Goal: Transaction & Acquisition: Book appointment/travel/reservation

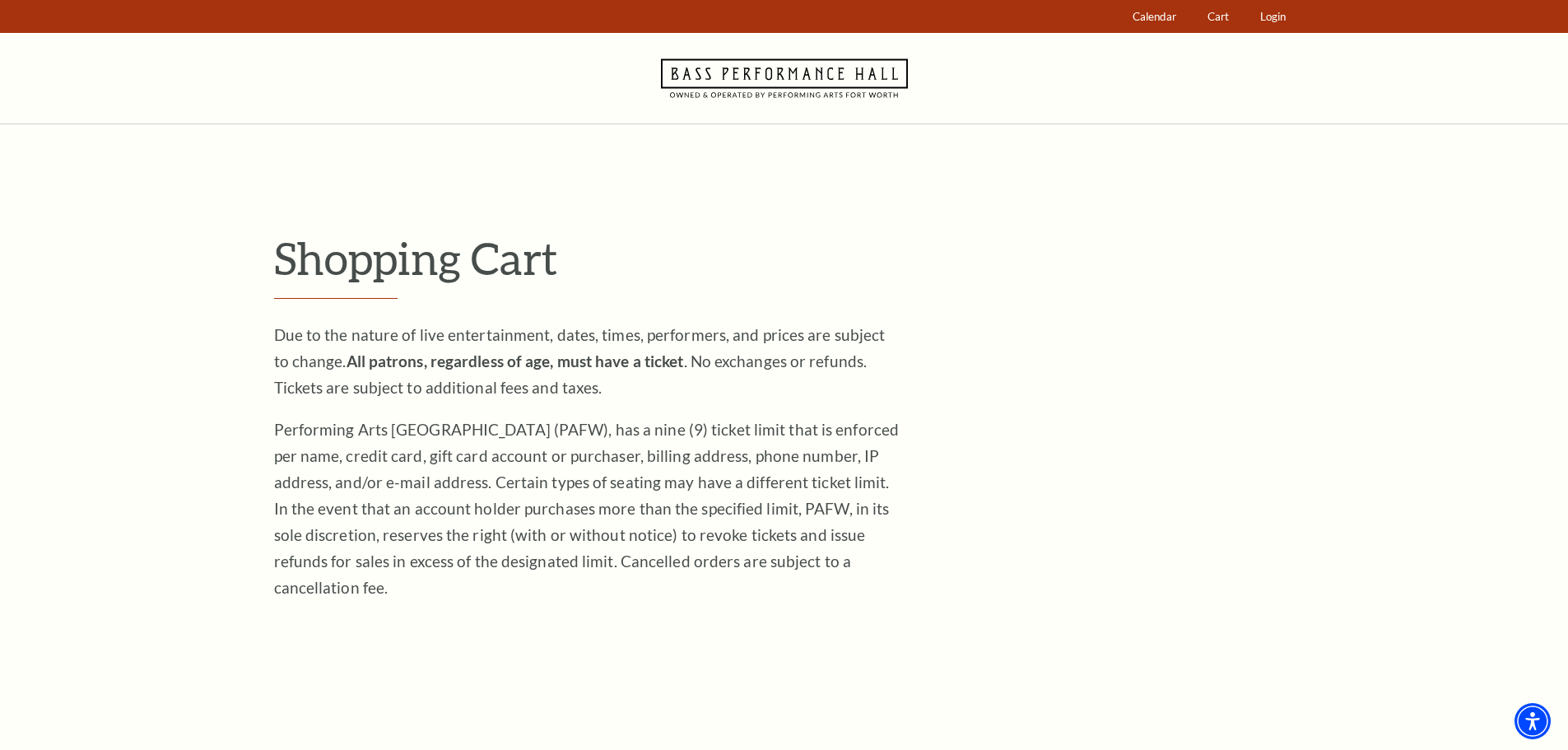
click at [785, 79] on icon "Navigate to Bass Performance Hall homepage" at bounding box center [784, 78] width 247 height 91
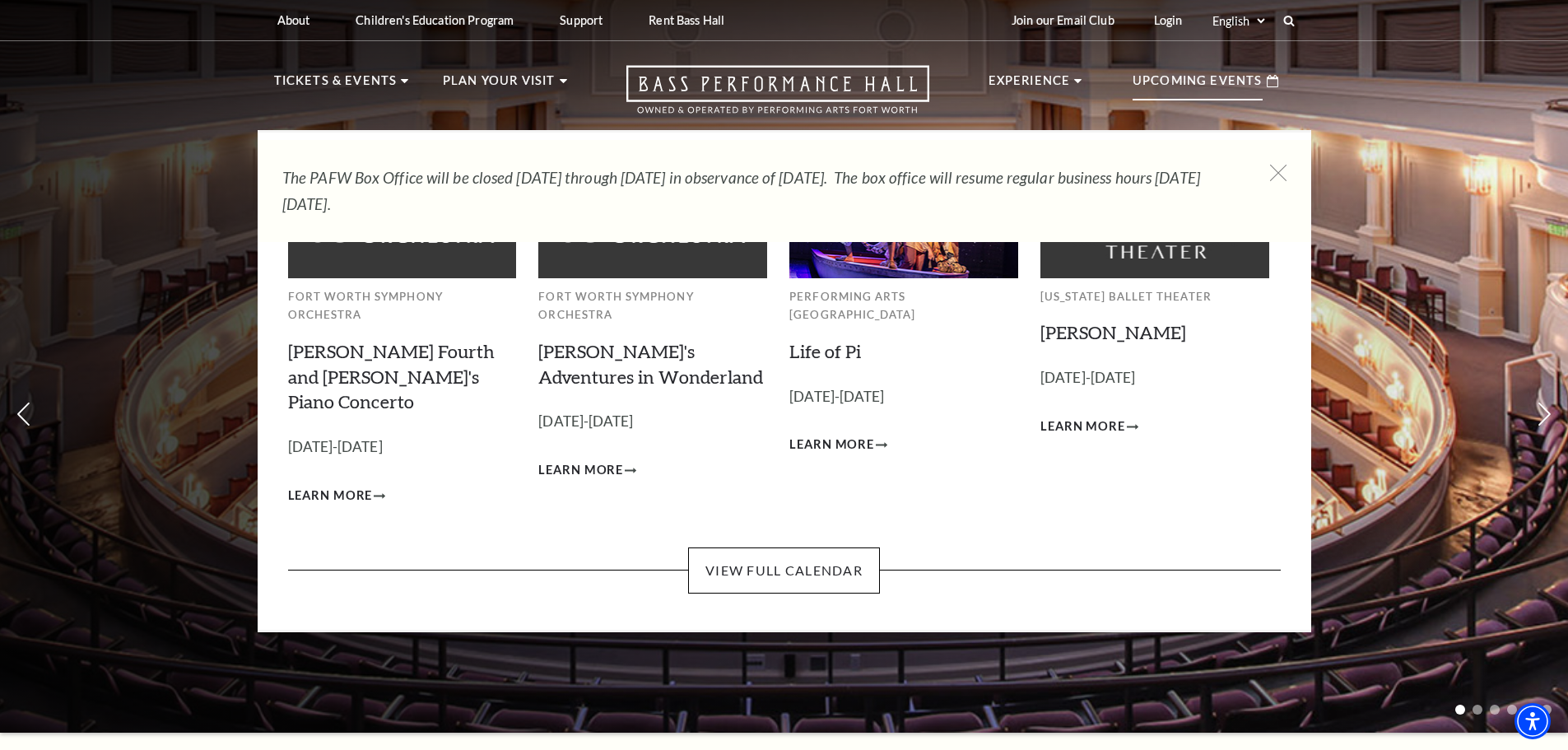
click at [1175, 82] on p "Upcoming Events" at bounding box center [1198, 85] width 130 height 29
click at [820, 547] on link "View Full Calendar" at bounding box center [784, 570] width 192 height 46
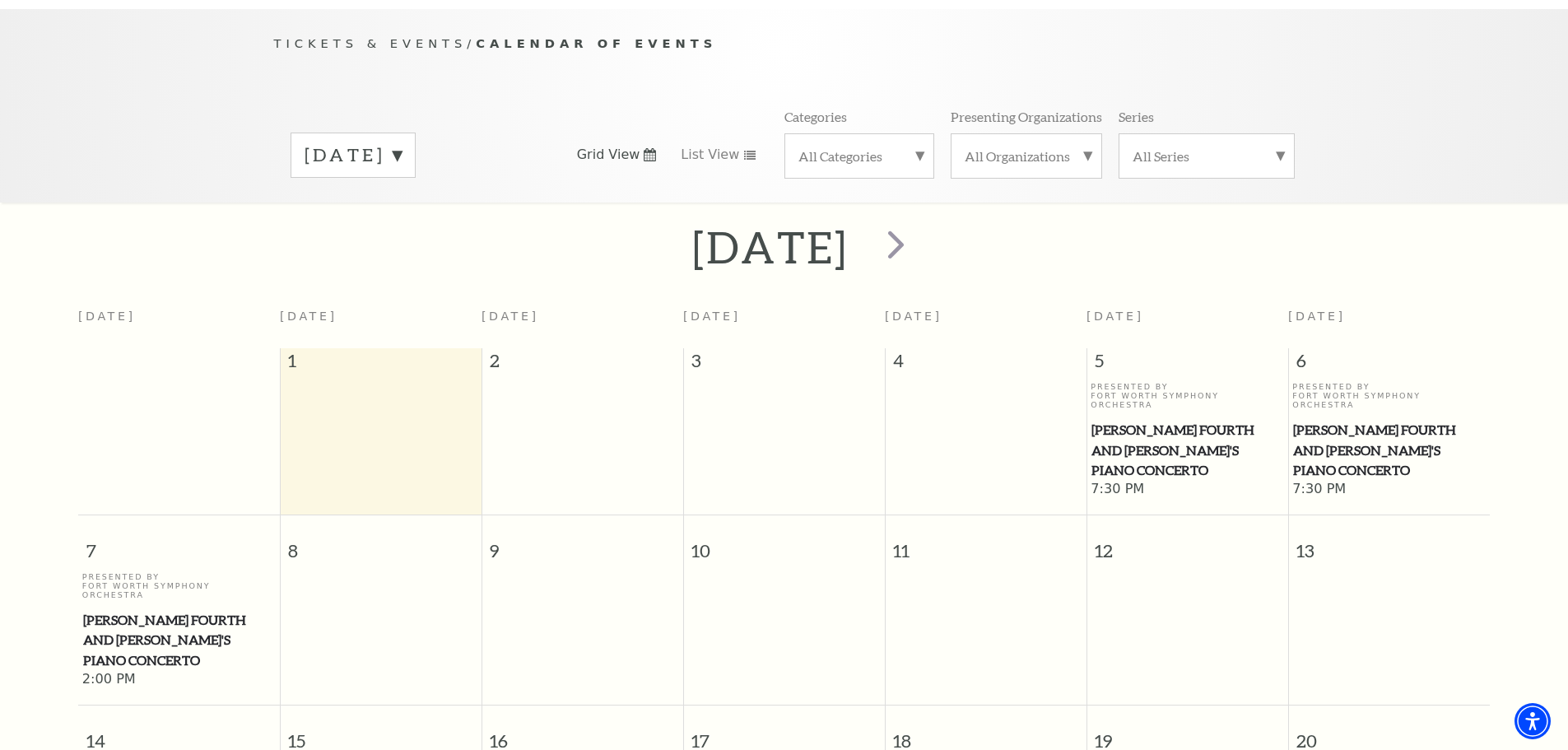
scroll to position [157, 0]
click at [720, 147] on span "List View" at bounding box center [710, 156] width 59 height 18
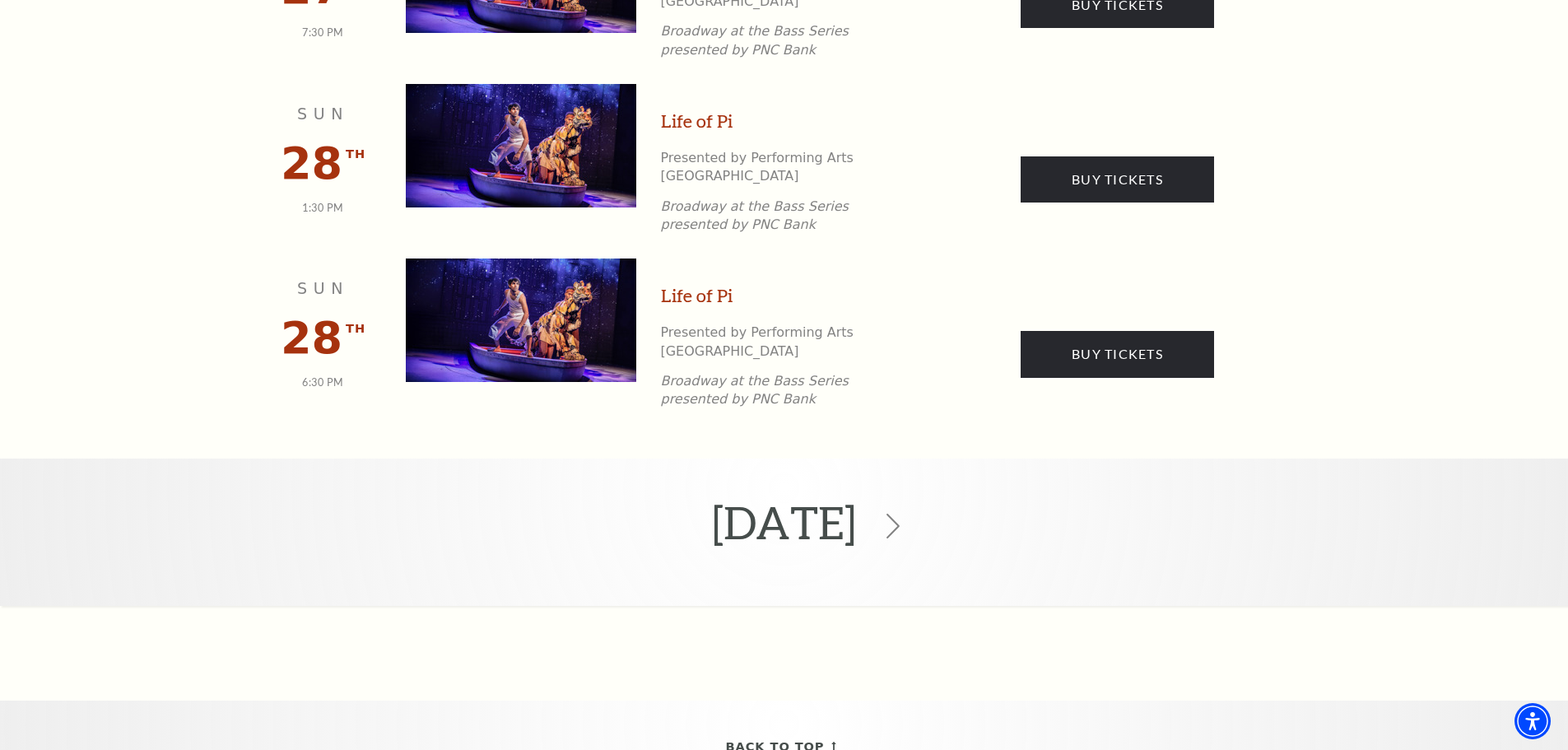
scroll to position [2726, 0]
click at [908, 509] on icon at bounding box center [893, 525] width 31 height 31
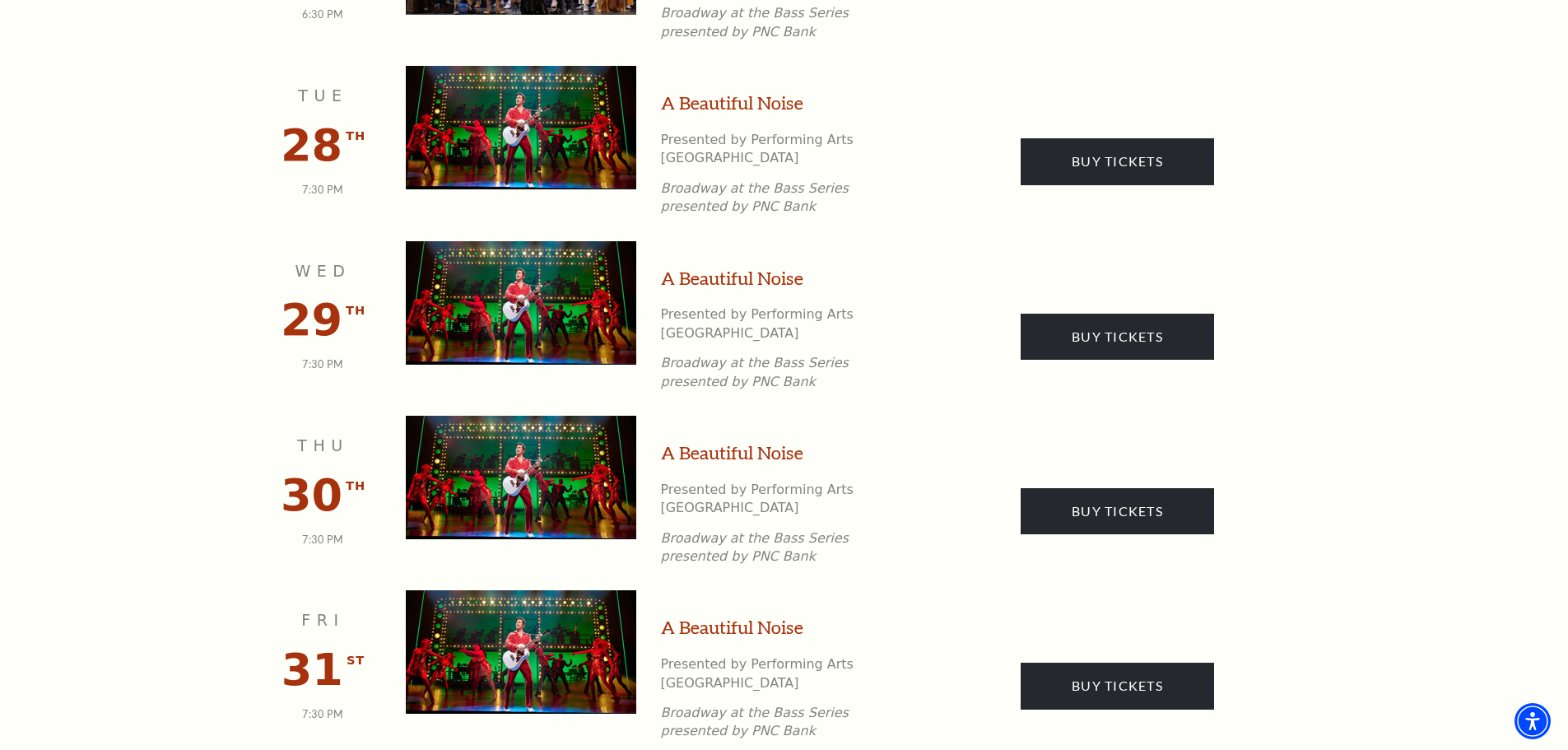
scroll to position [2603, 0]
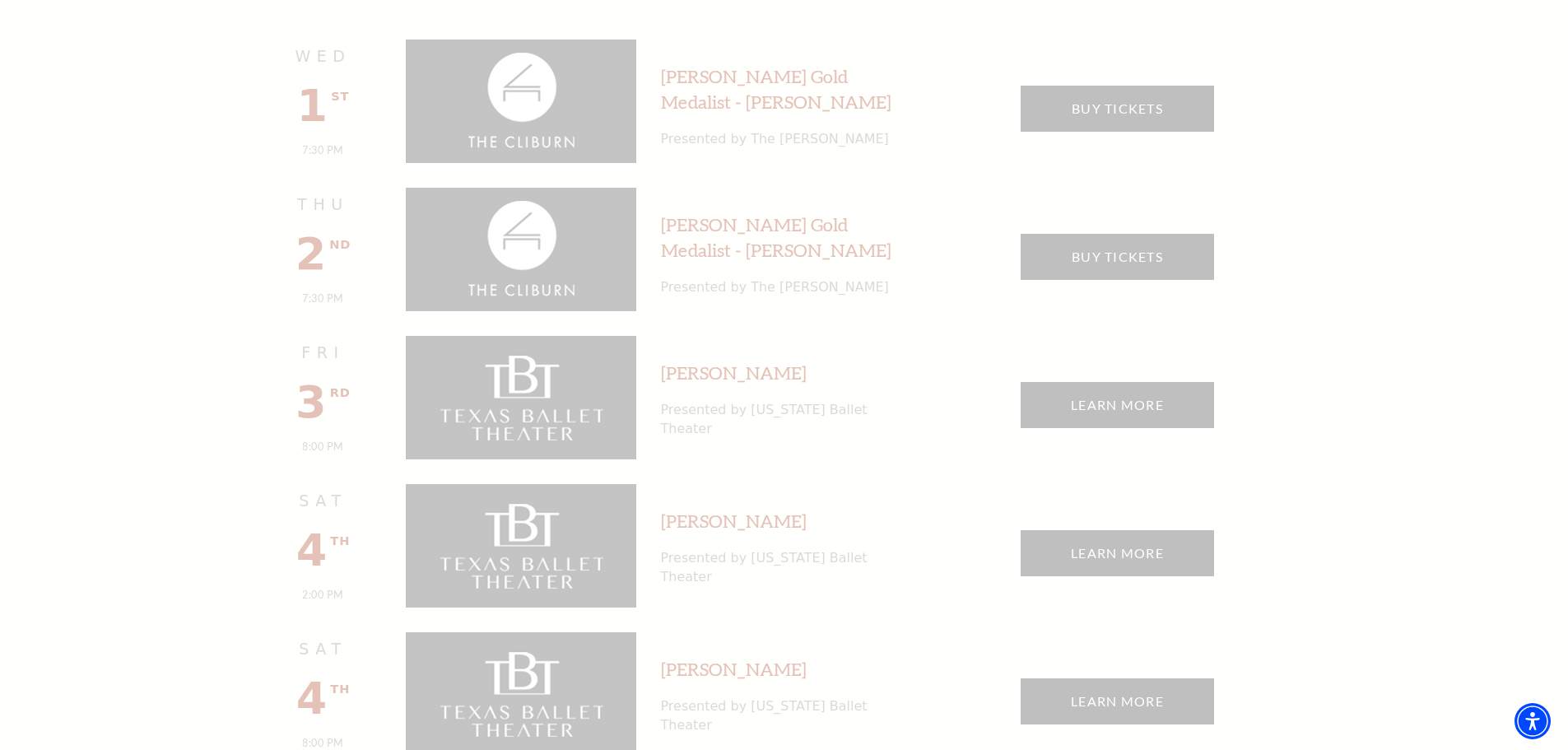
scroll to position [1383, 0]
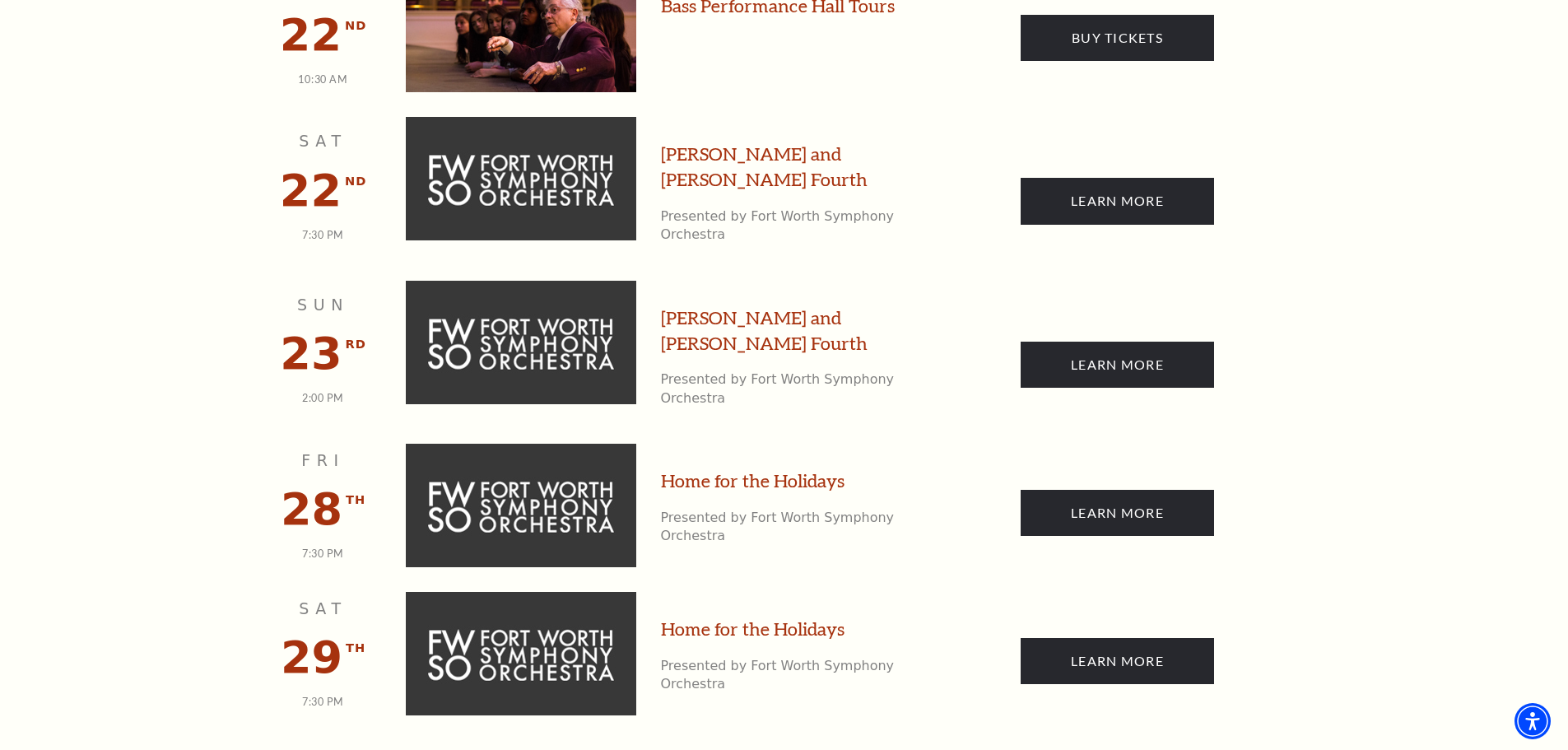
scroll to position [3617, 0]
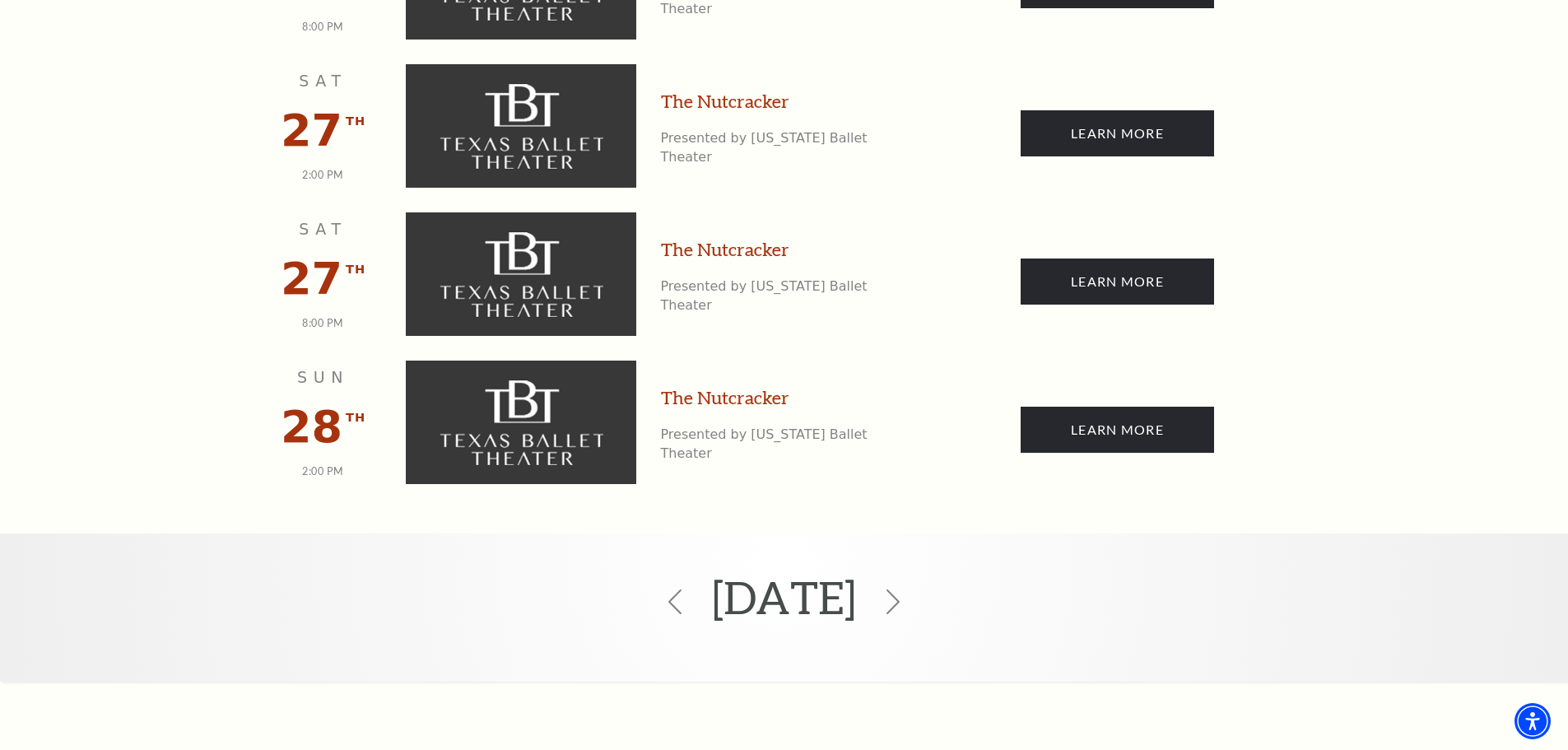
scroll to position [4284, 0]
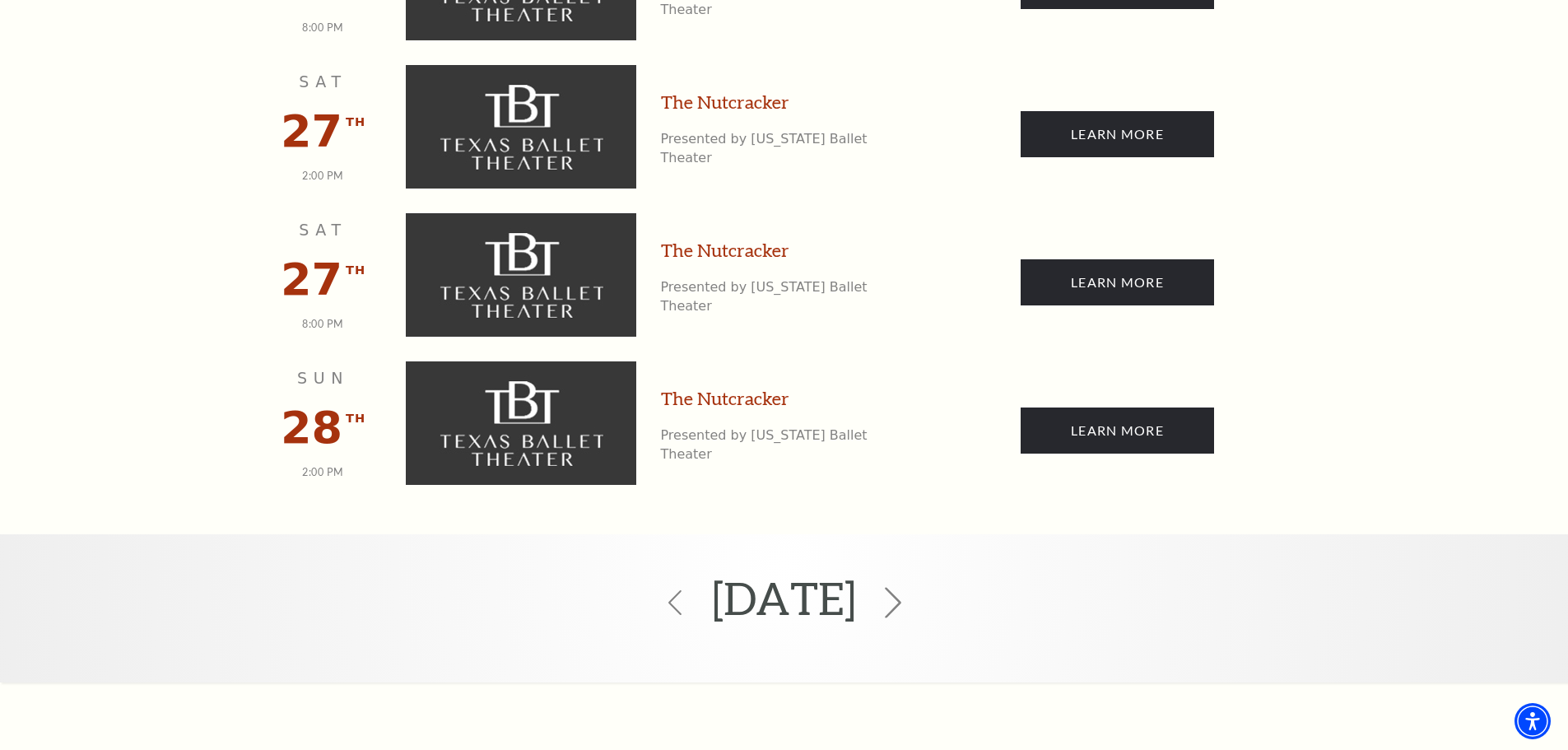
click at [908, 587] on icon at bounding box center [893, 602] width 31 height 31
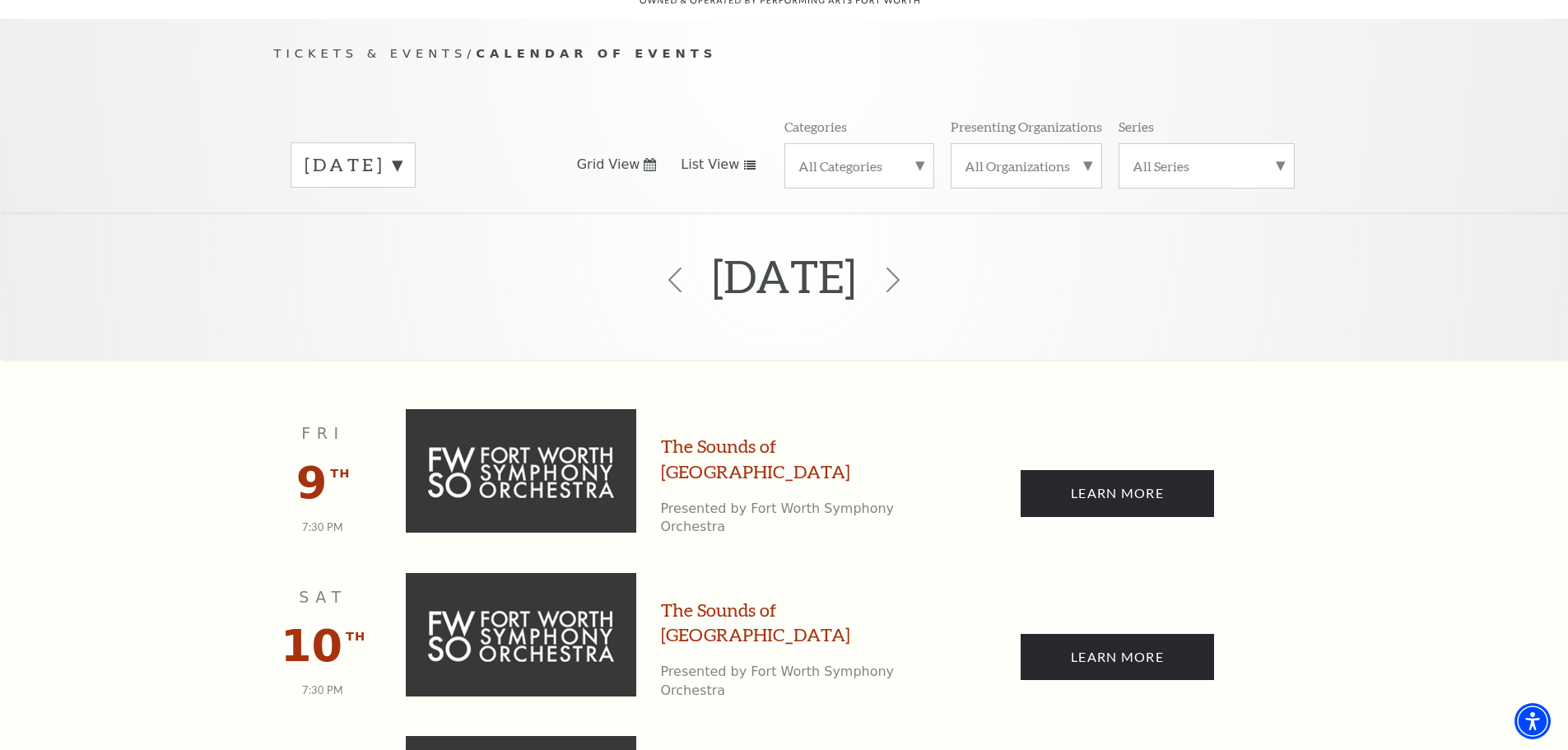
scroll to position [146, 0]
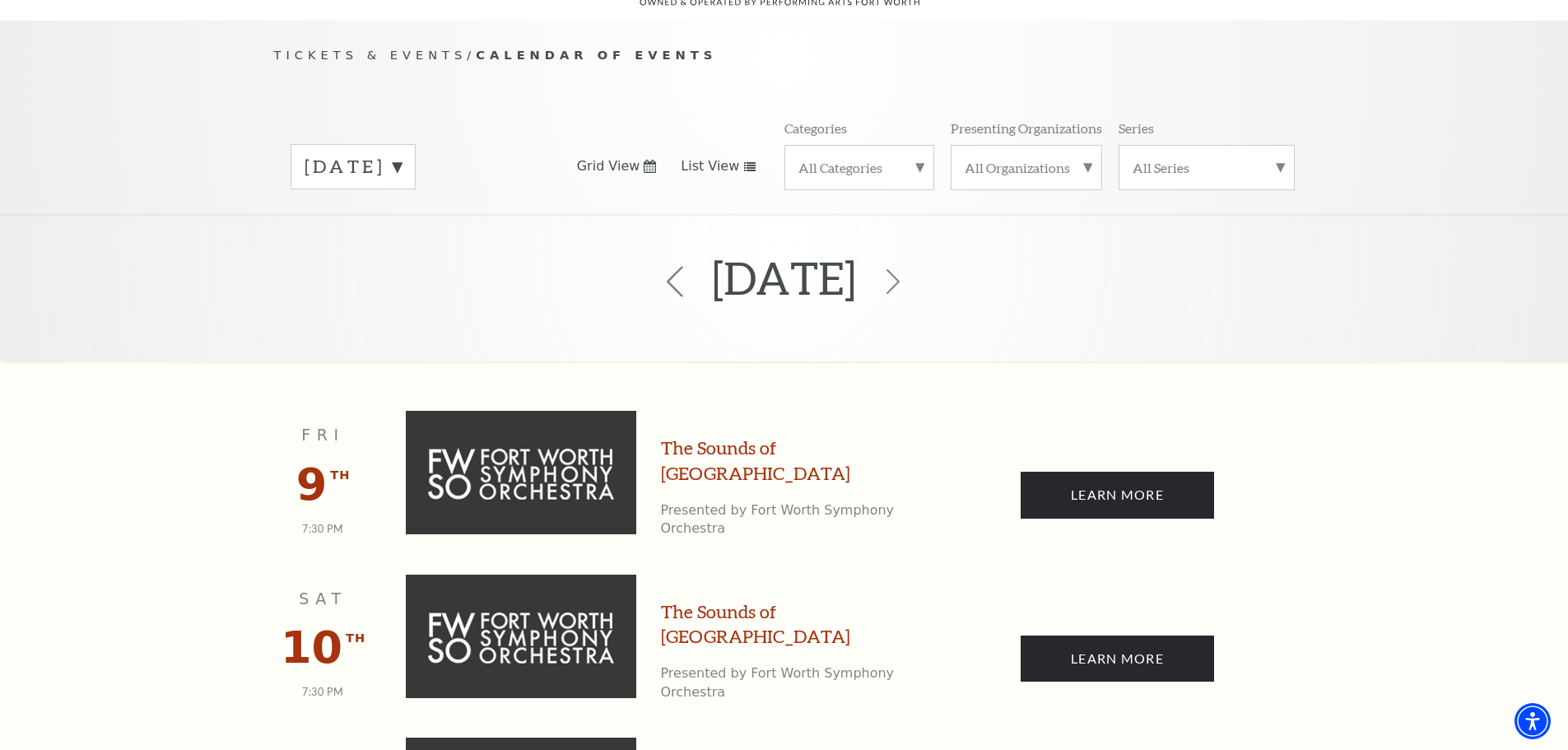
click at [667, 266] on use at bounding box center [675, 281] width 17 height 31
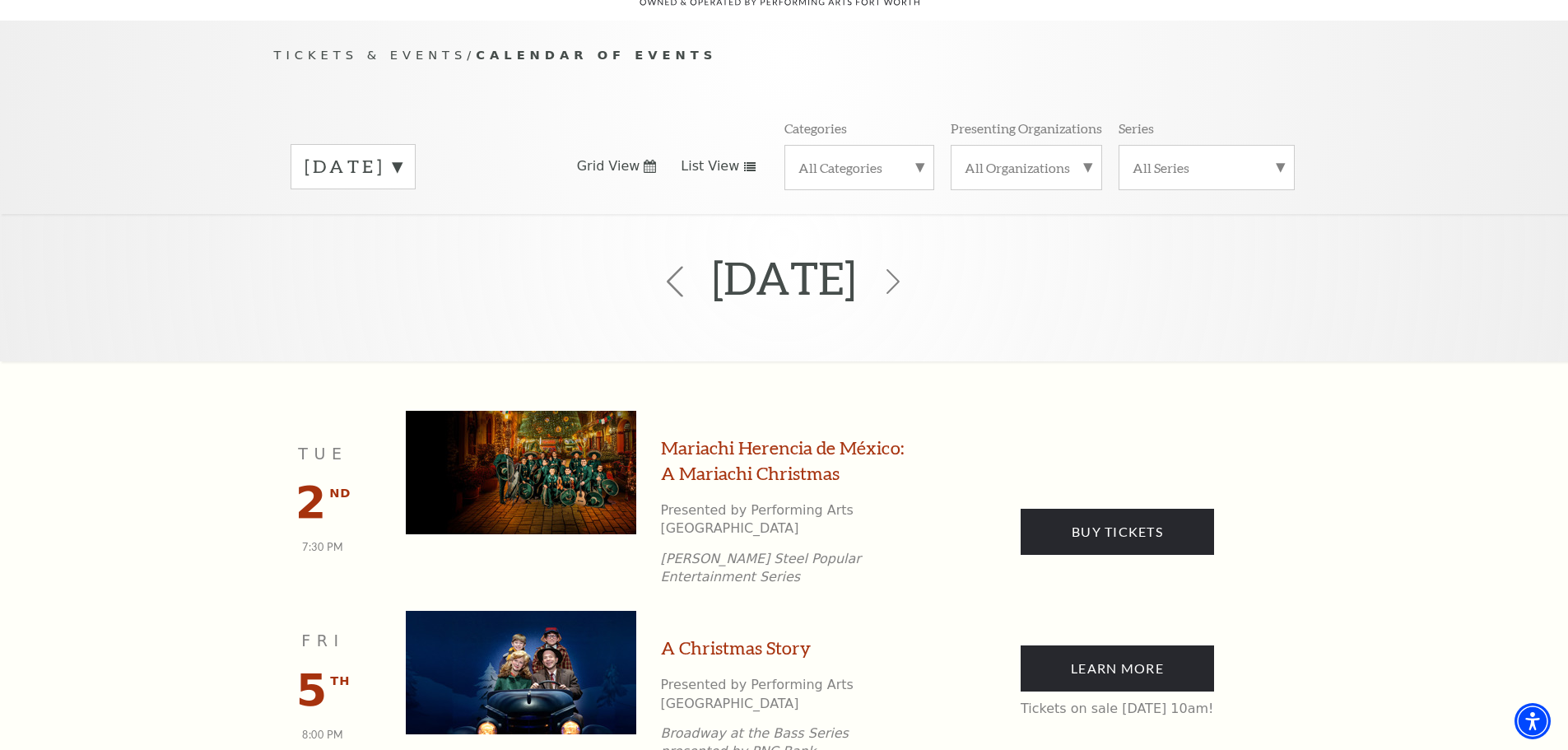
click at [660, 266] on icon at bounding box center [675, 281] width 31 height 31
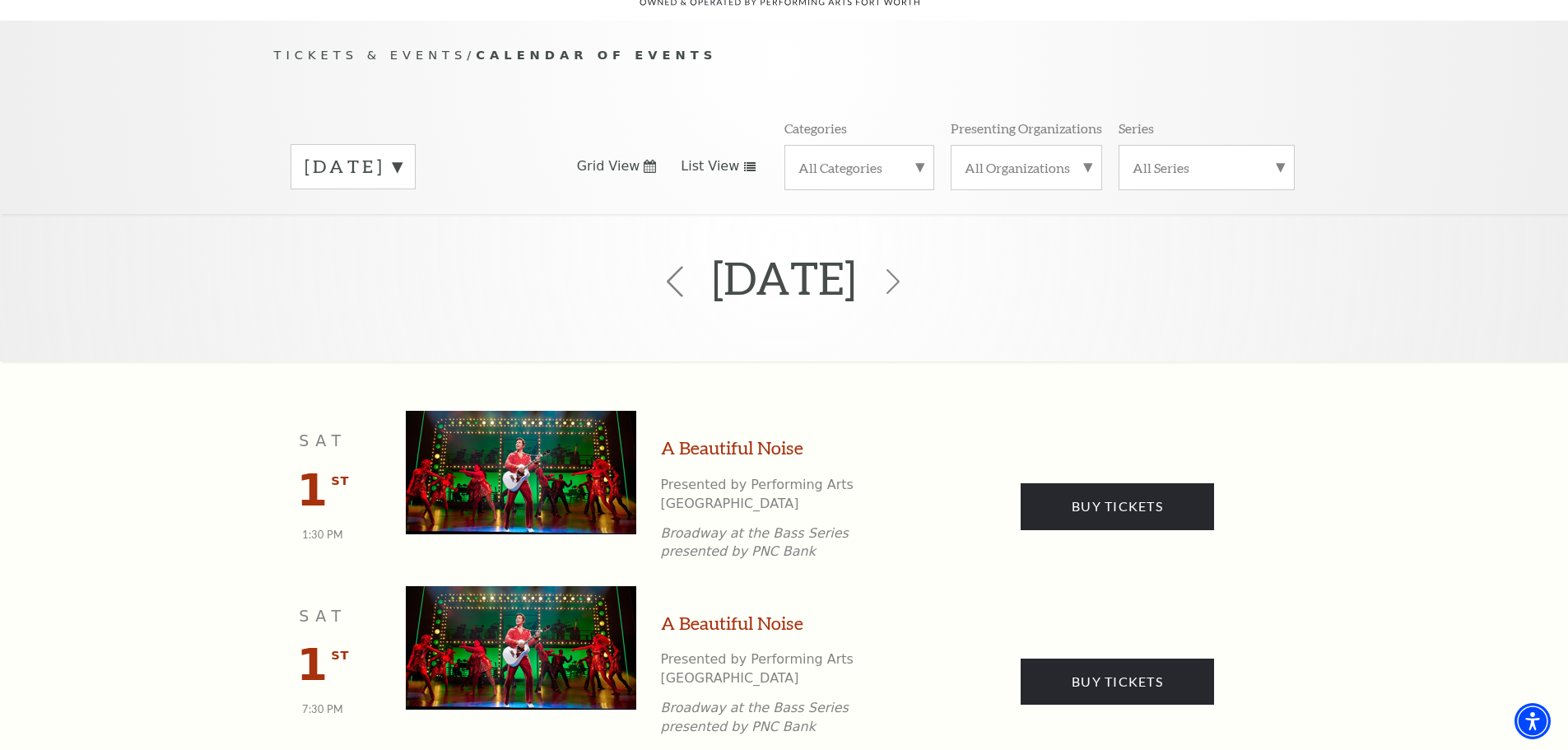
click at [660, 266] on icon at bounding box center [675, 281] width 31 height 31
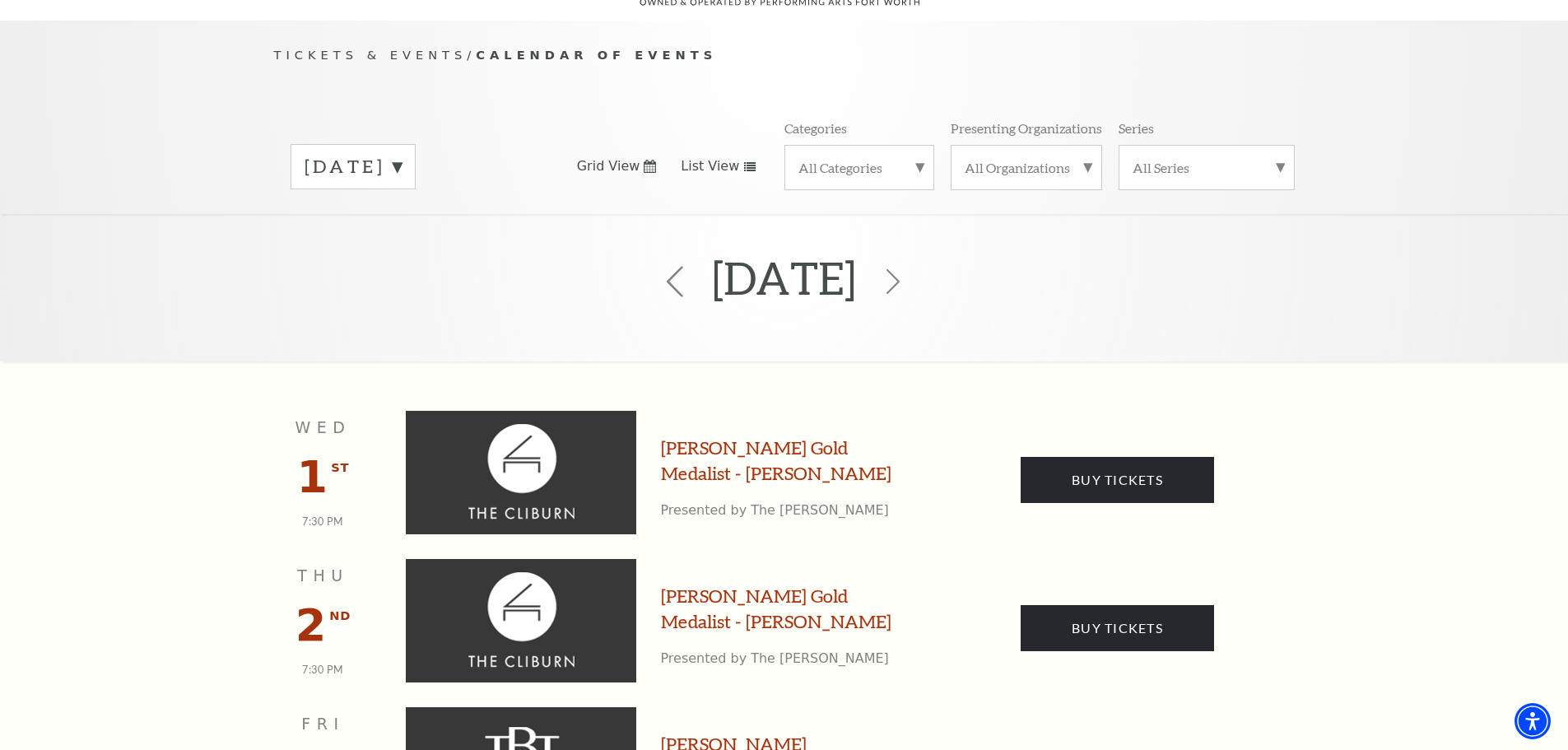
click at [660, 266] on icon at bounding box center [675, 281] width 31 height 31
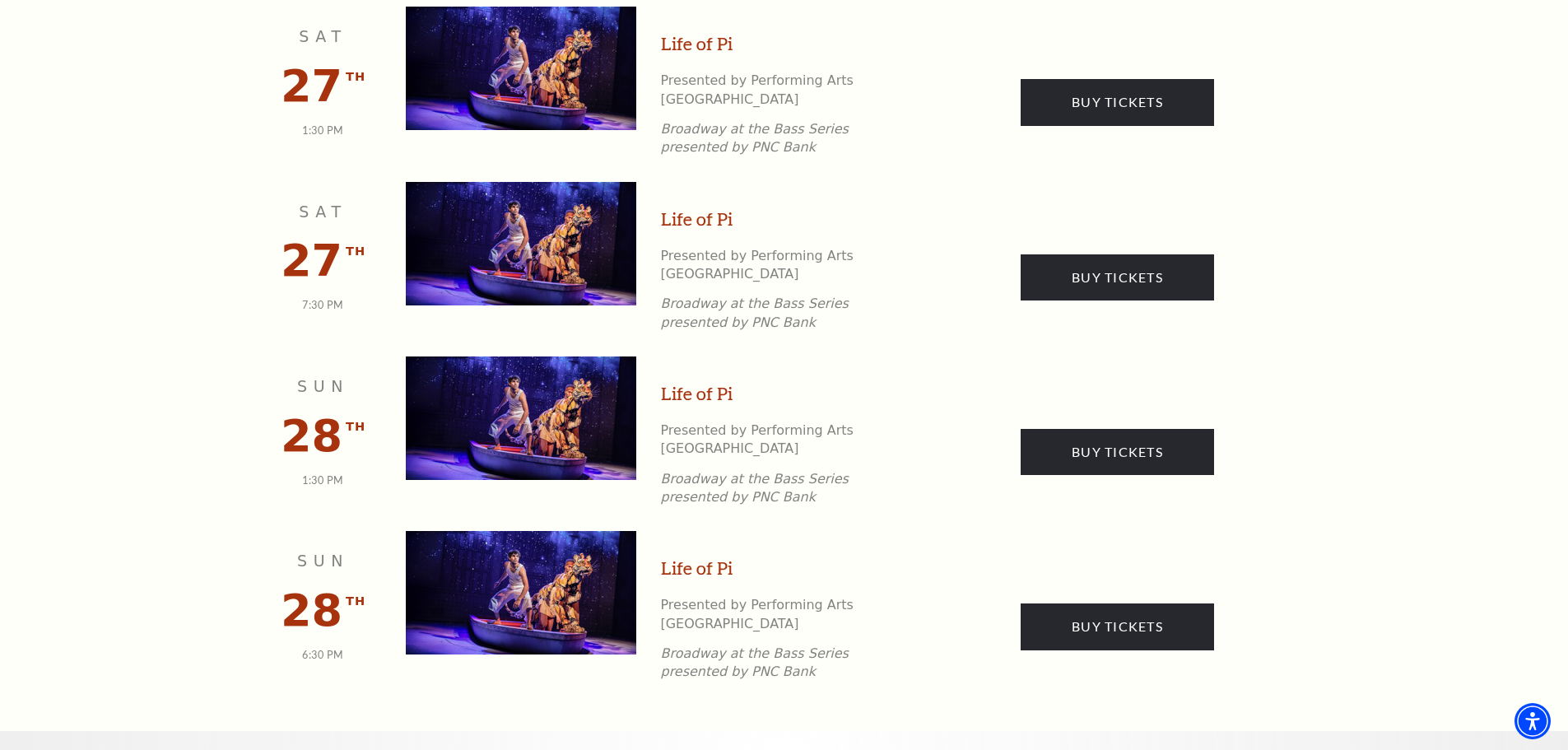
scroll to position [2473, 0]
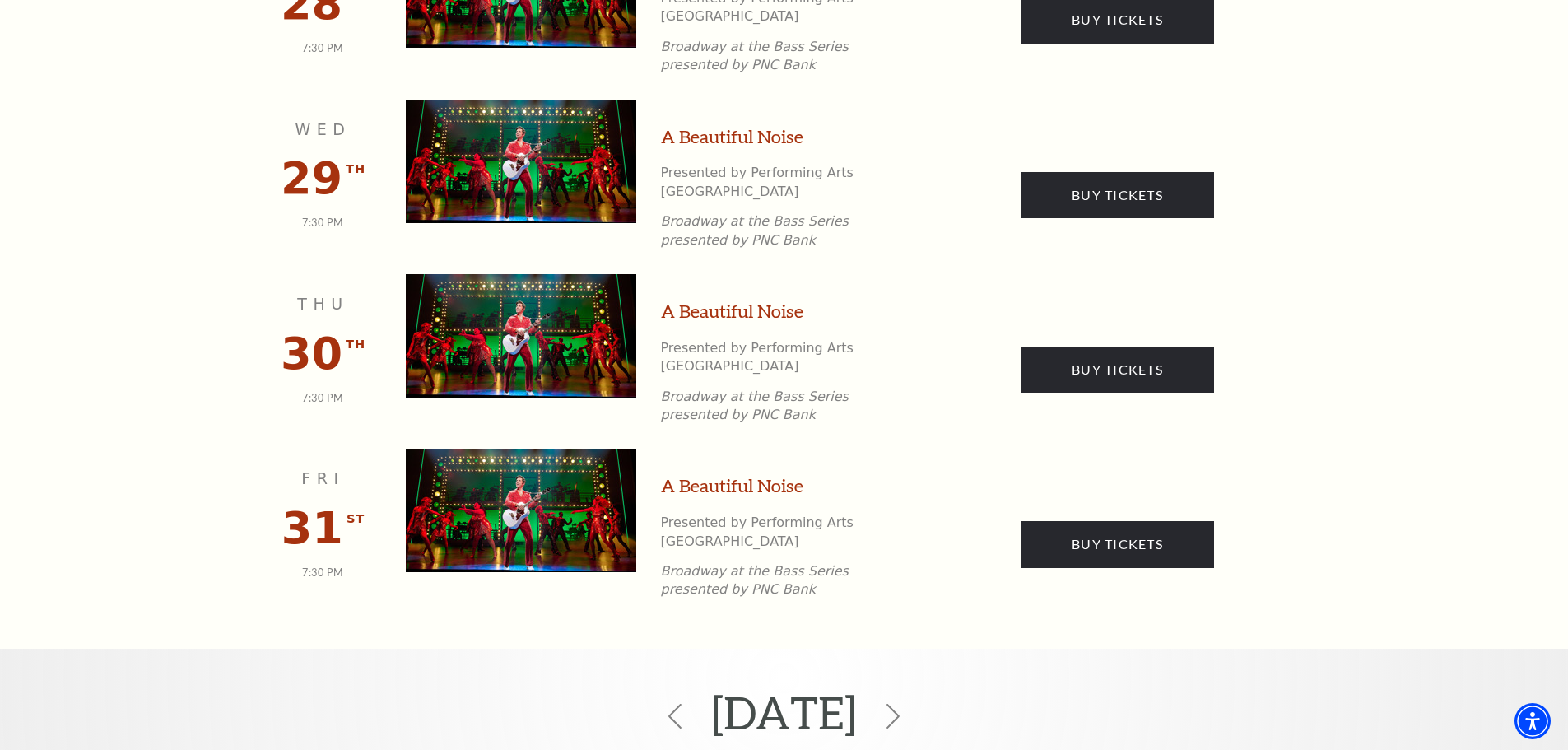
scroll to position [2744, 0]
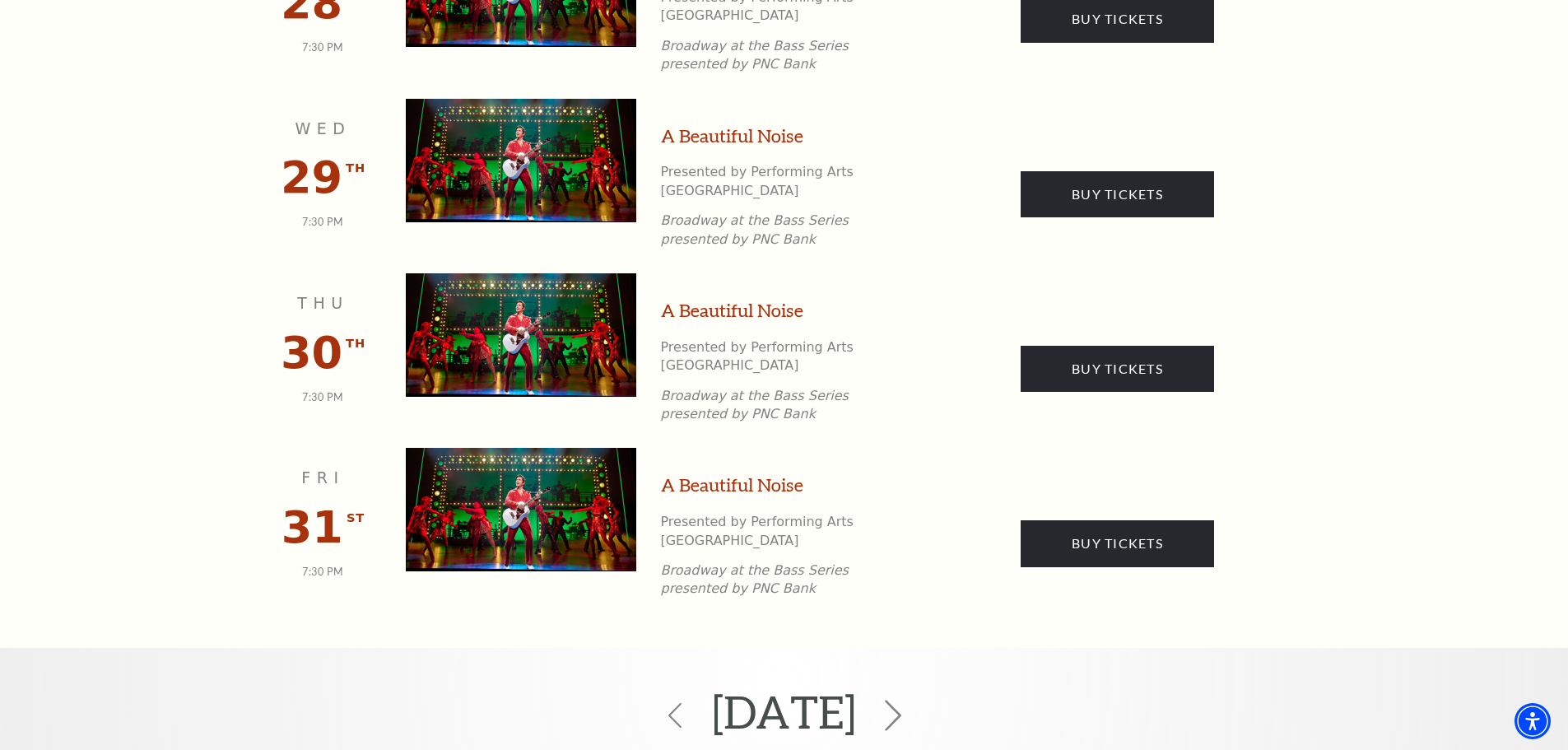
click at [902, 700] on use at bounding box center [893, 715] width 17 height 31
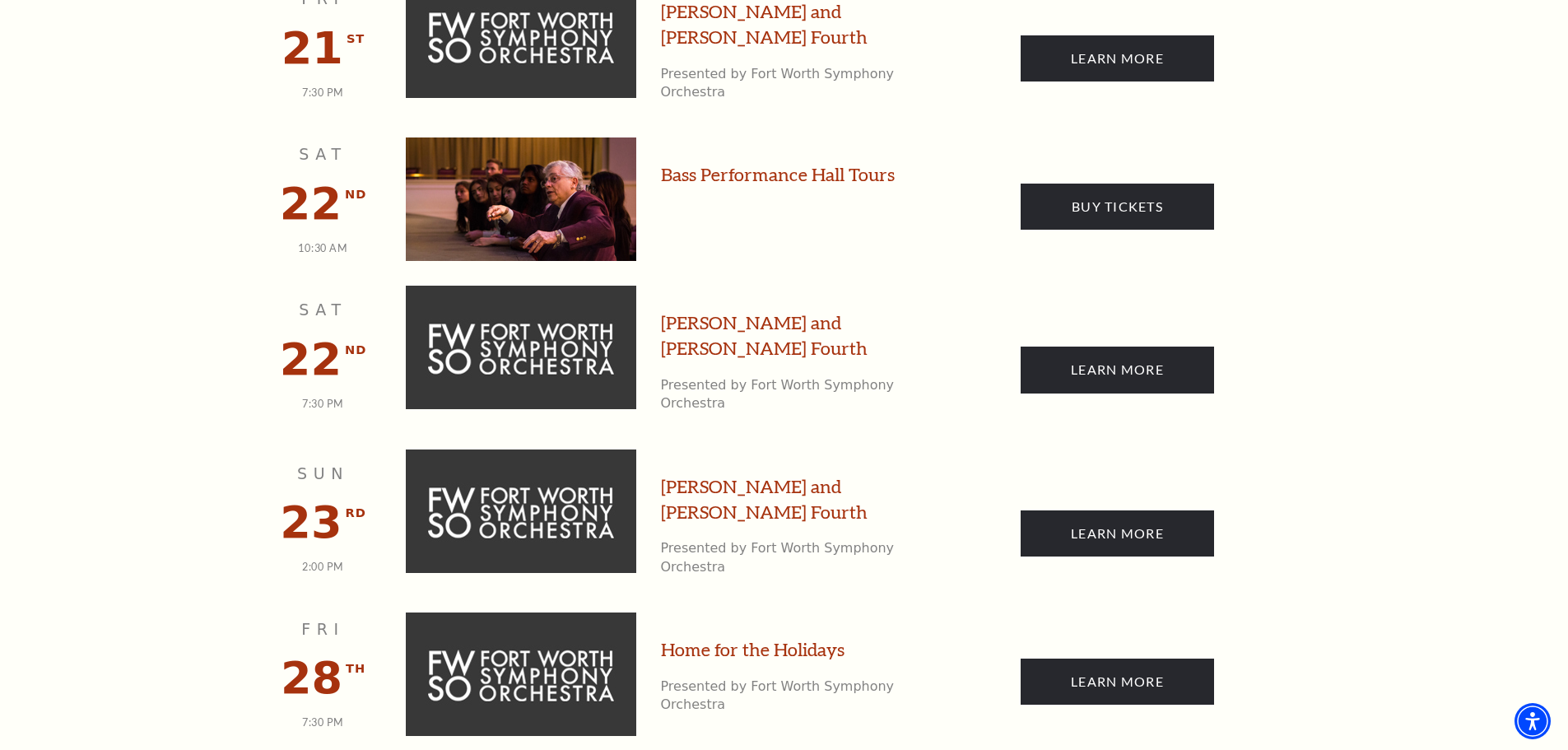
scroll to position [3533, 0]
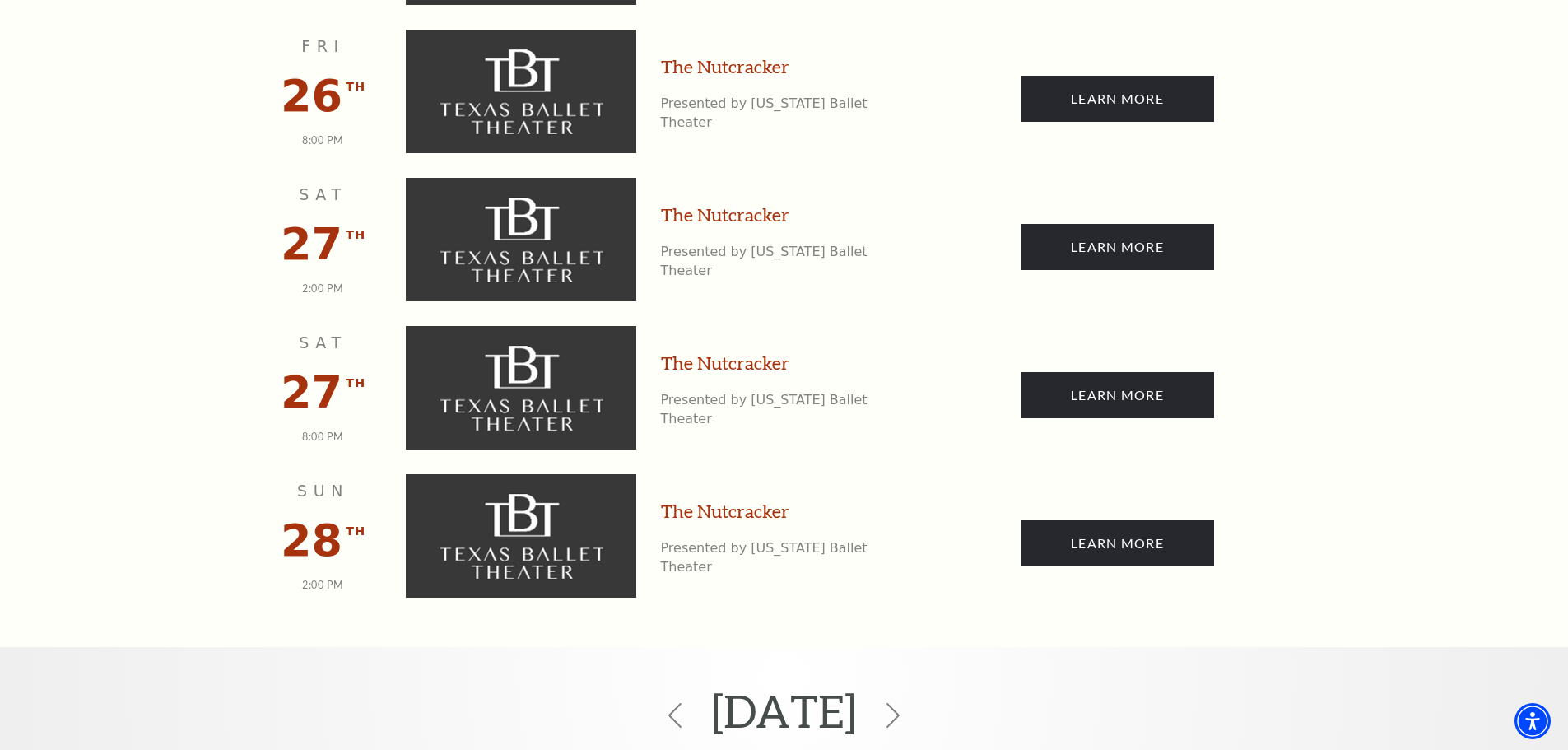
scroll to position [4172, 0]
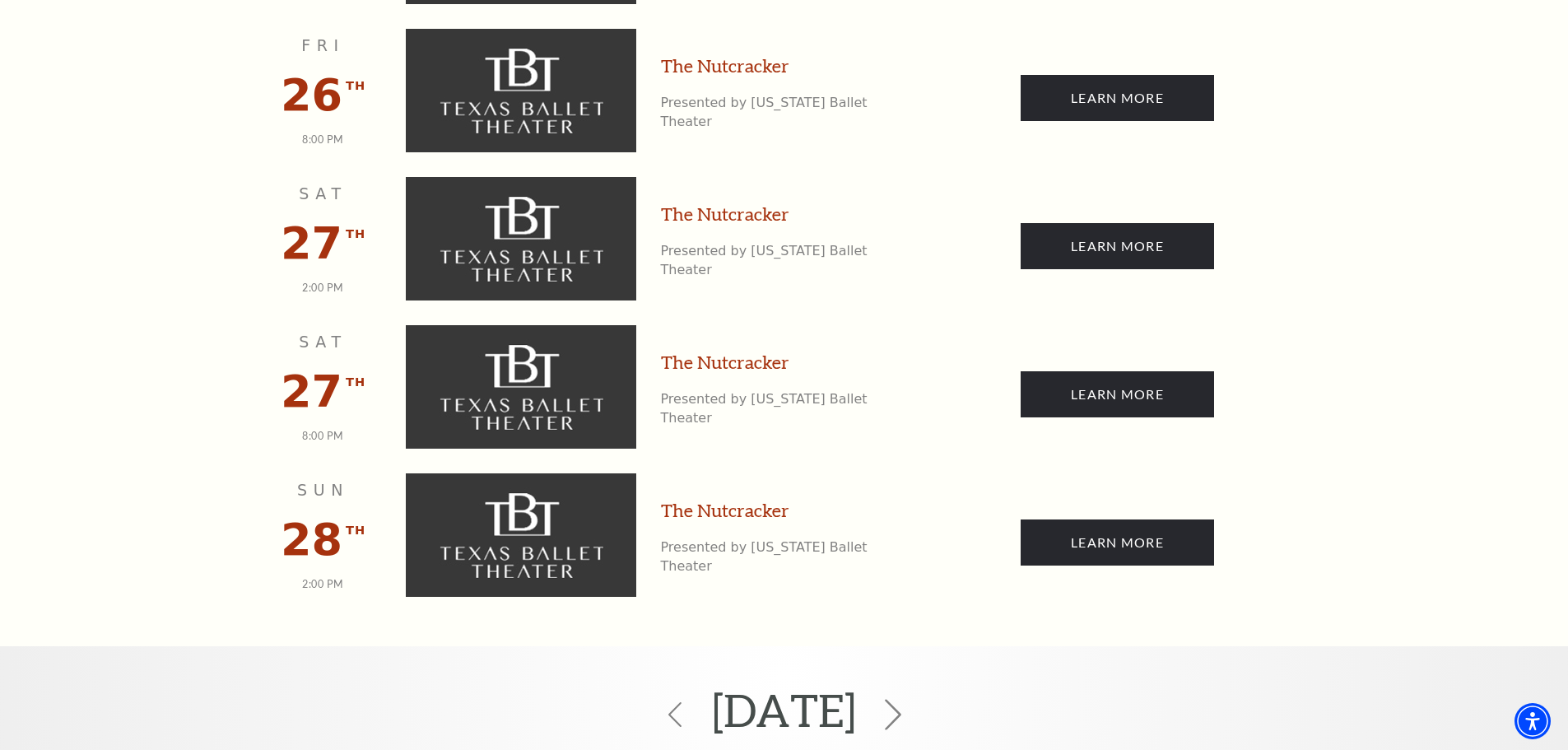
click at [908, 699] on icon at bounding box center [893, 714] width 31 height 31
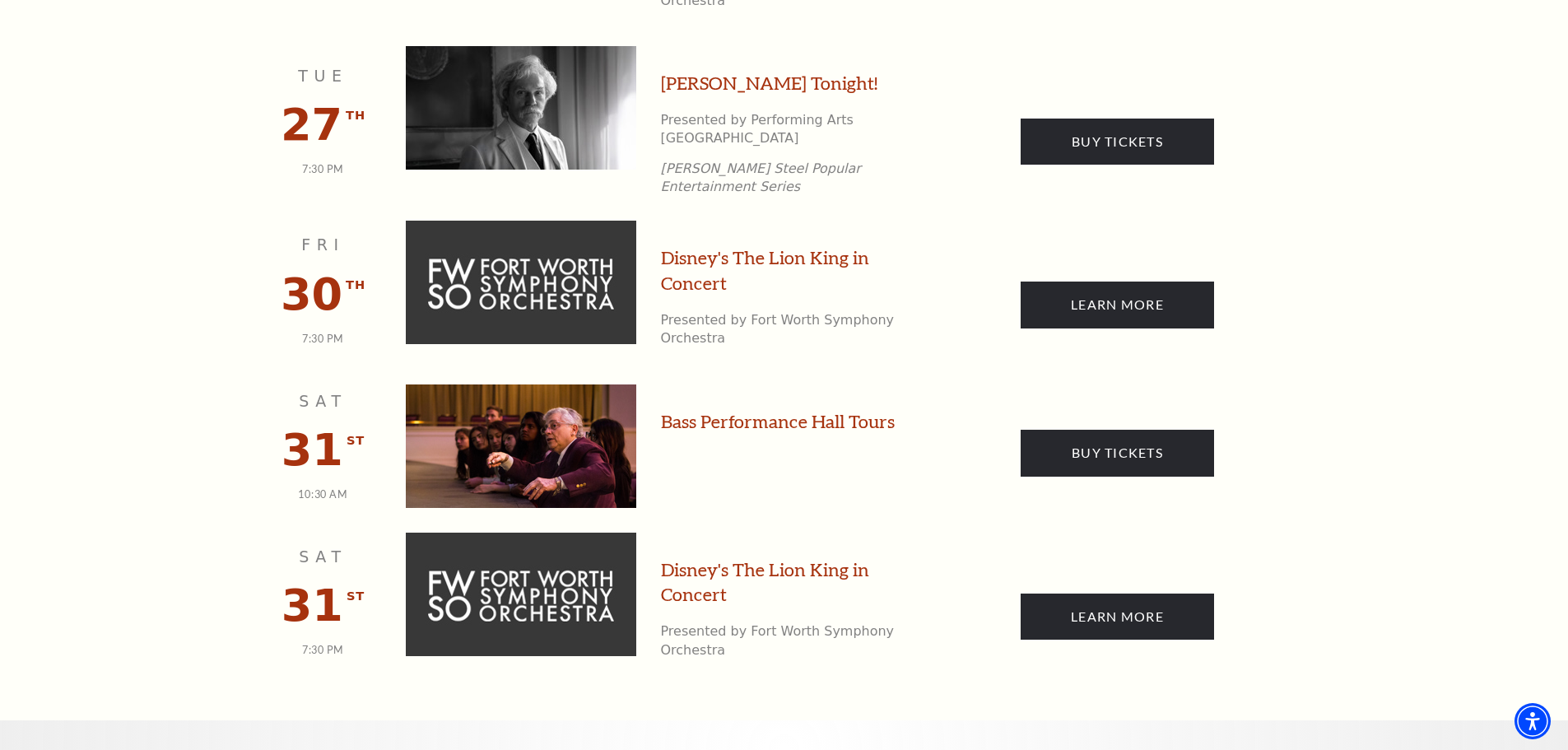
scroll to position [2013, 0]
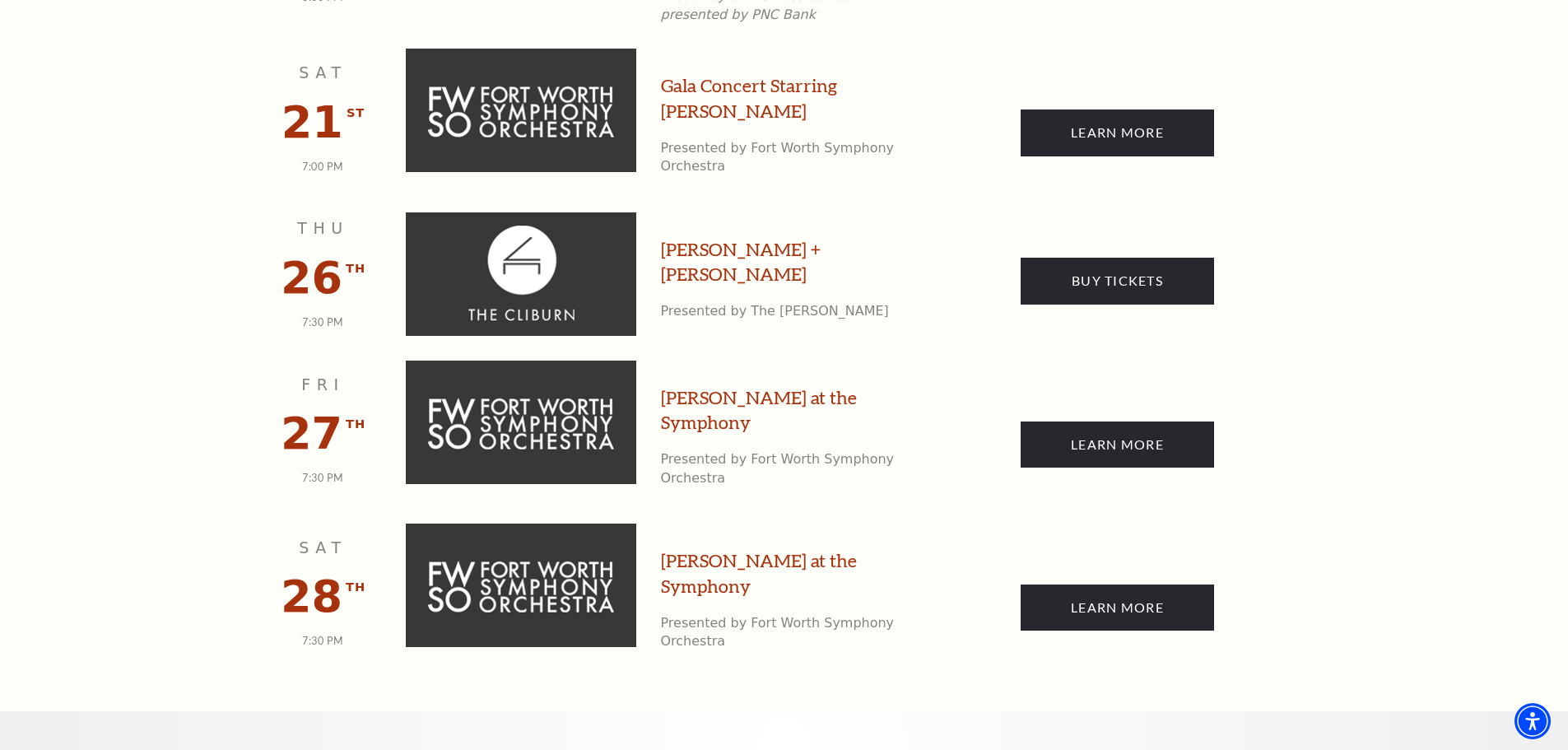
scroll to position [1877, 0]
